Goal: Task Accomplishment & Management: Use online tool/utility

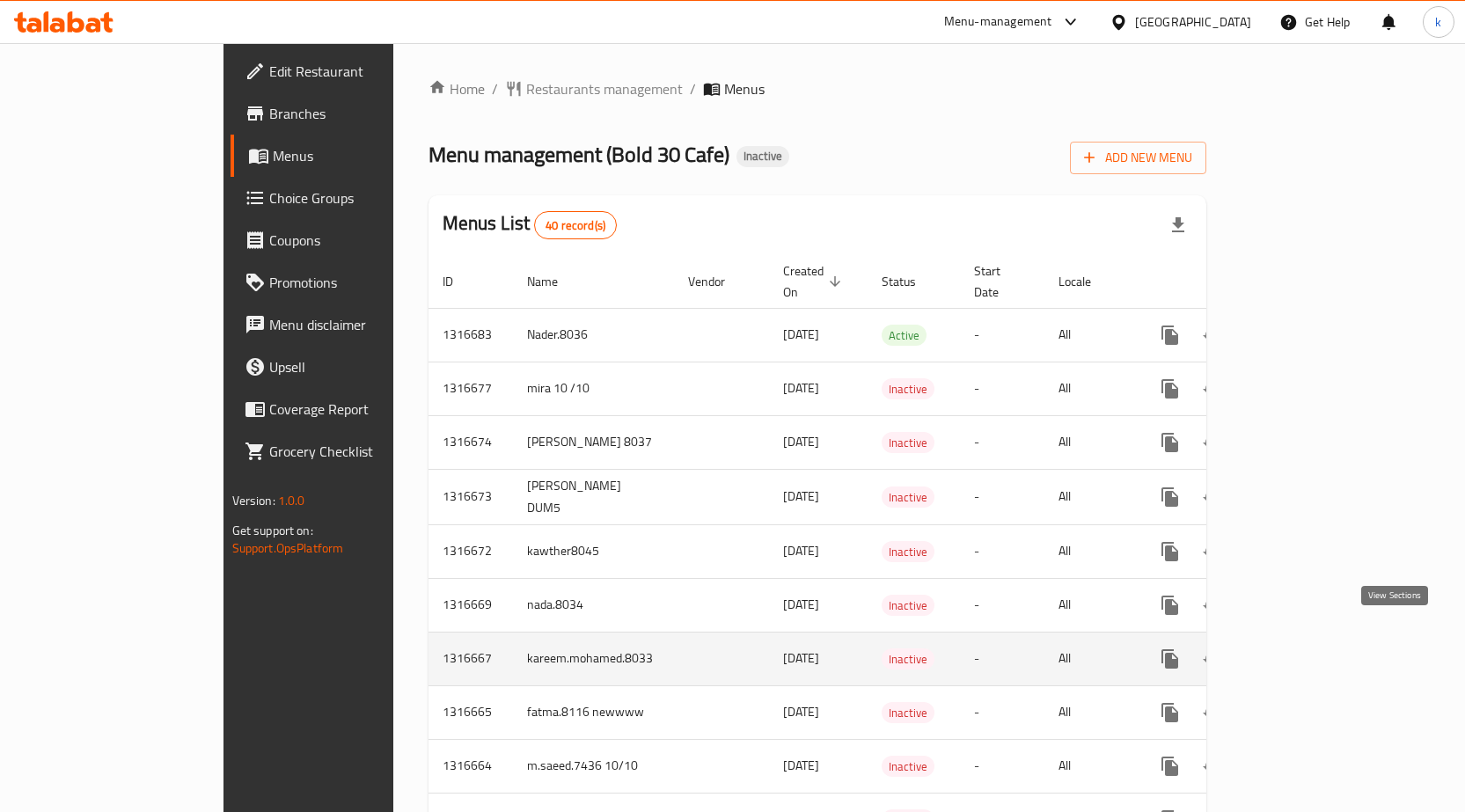
click at [1307, 648] on icon "enhanced table" at bounding box center [1297, 659] width 21 height 21
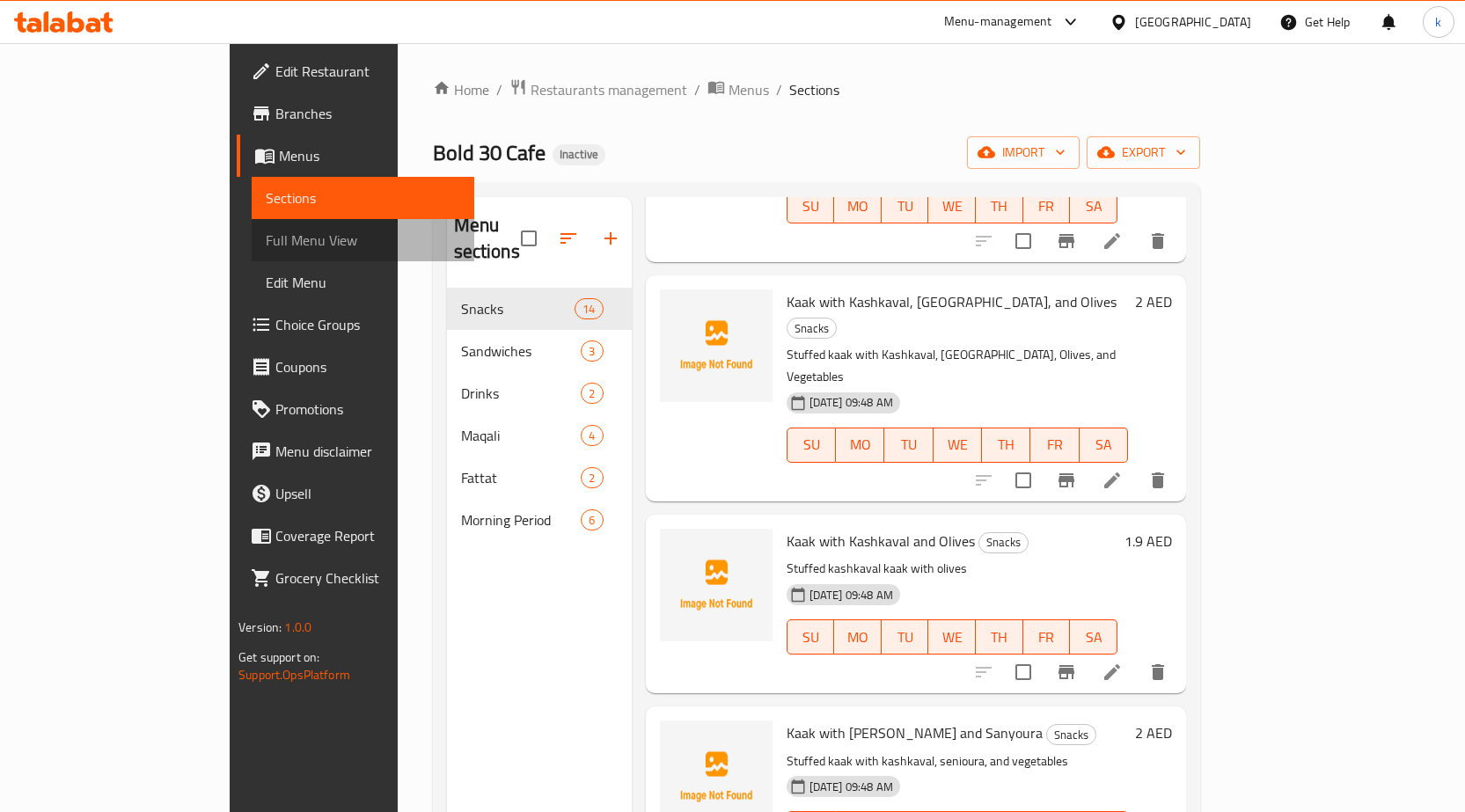
click at [265, 230] on span "Full Menu View" at bounding box center [363, 240] width 194 height 21
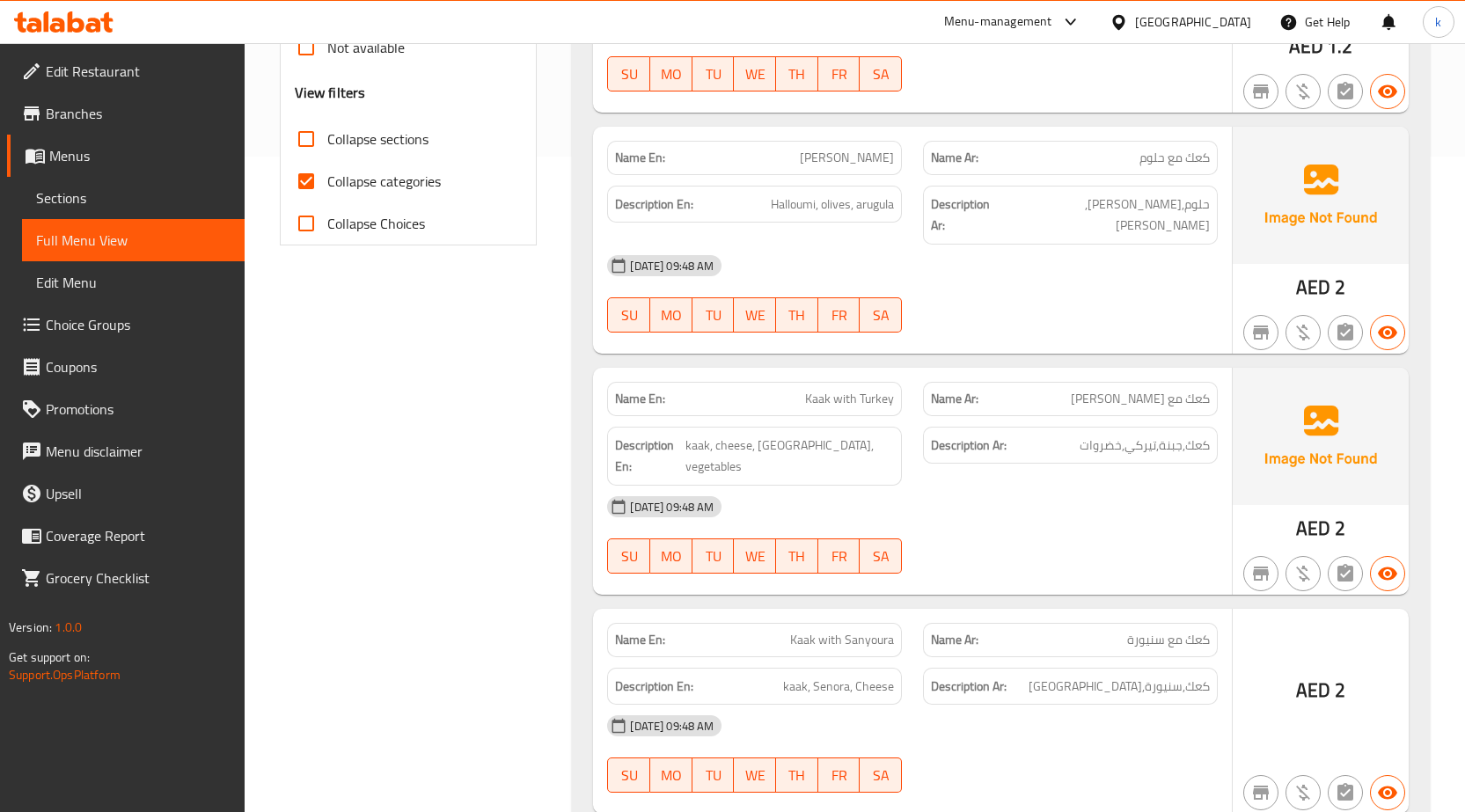
scroll to position [704, 0]
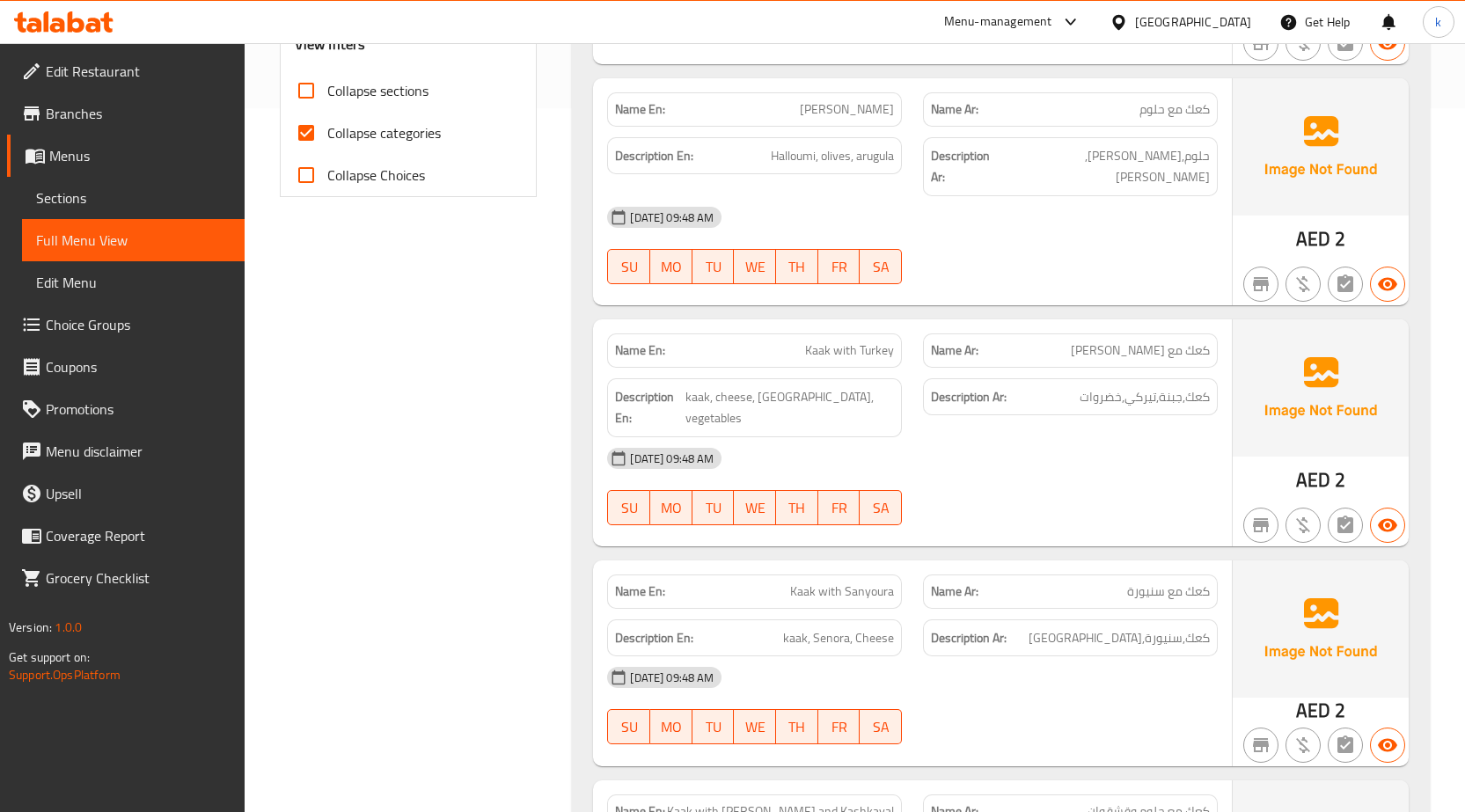
click at [383, 138] on span "Collapse categories" at bounding box center [384, 133] width 114 height 21
click at [327, 138] on input "Collapse categories" at bounding box center [306, 133] width 42 height 42
checkbox input "false"
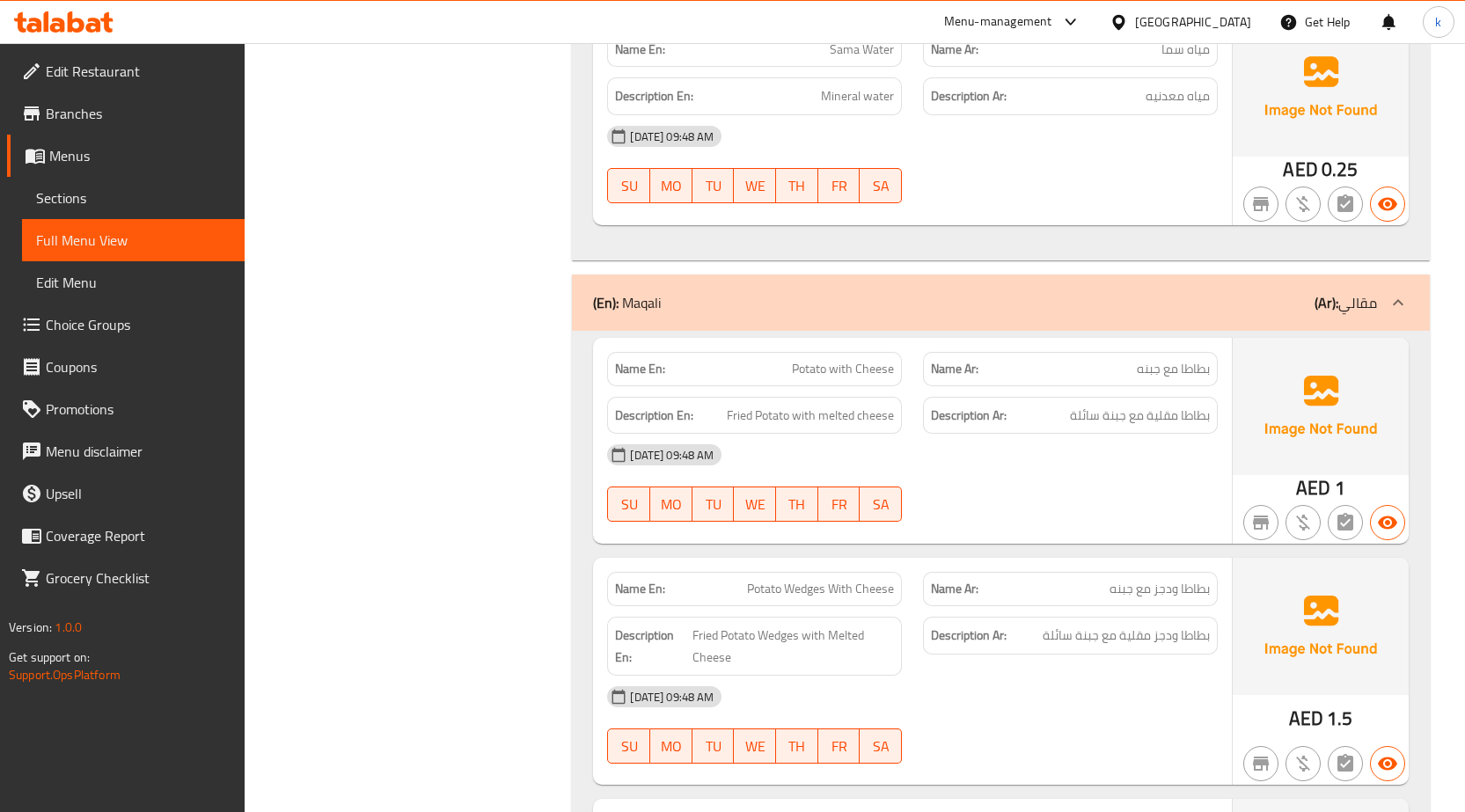
scroll to position [5012, 0]
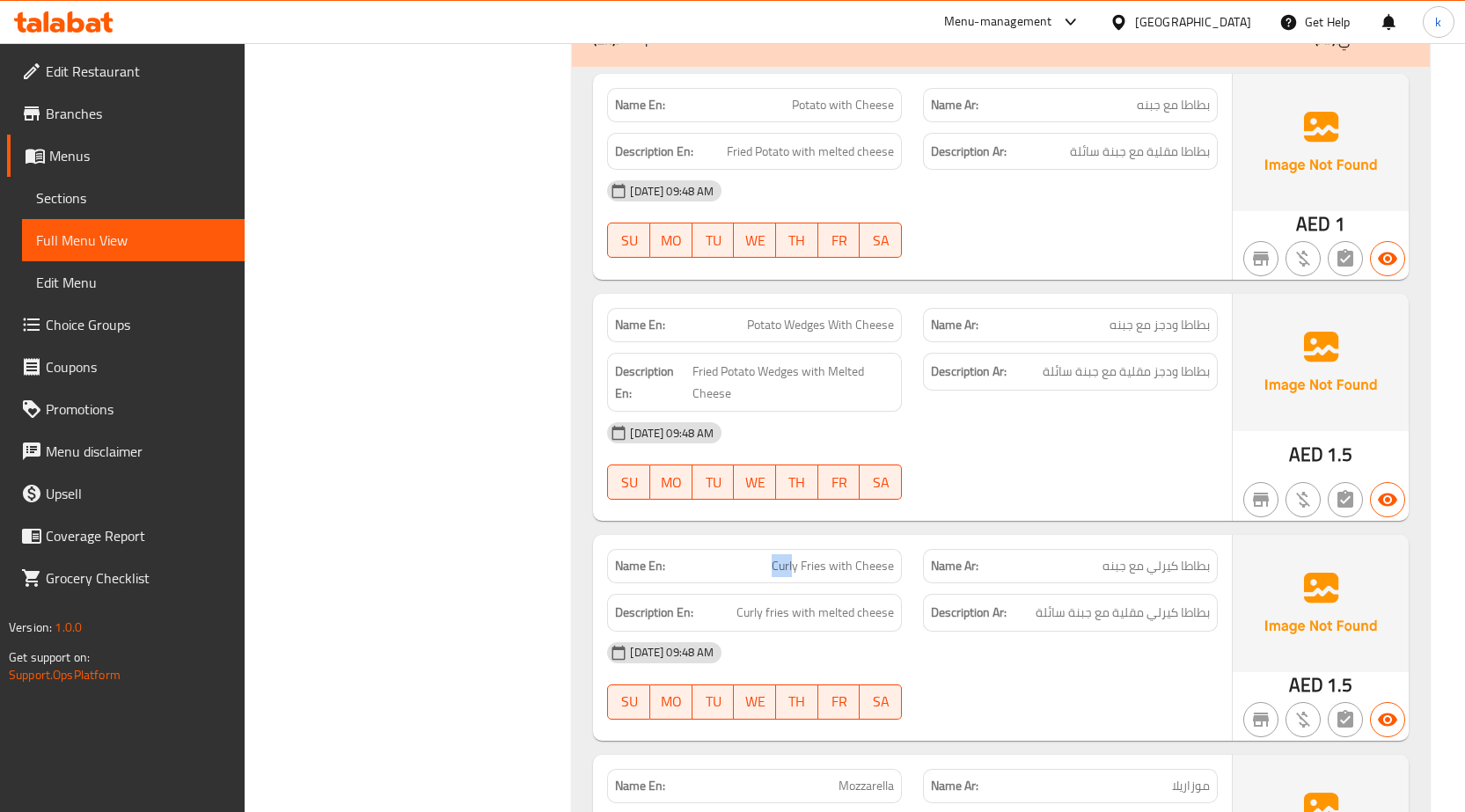
drag, startPoint x: 797, startPoint y: 406, endPoint x: 744, endPoint y: 399, distance: 53.5
click at [744, 556] on p "Name En: [PERSON_NAME] with Cheese" at bounding box center [754, 565] width 279 height 19
drag, startPoint x: 799, startPoint y: 403, endPoint x: 739, endPoint y: 405, distance: 60.0
click at [739, 556] on p "Name En: [PERSON_NAME] with Cheese" at bounding box center [754, 565] width 279 height 19
copy span "Curly"
